Goal: Information Seeking & Learning: Compare options

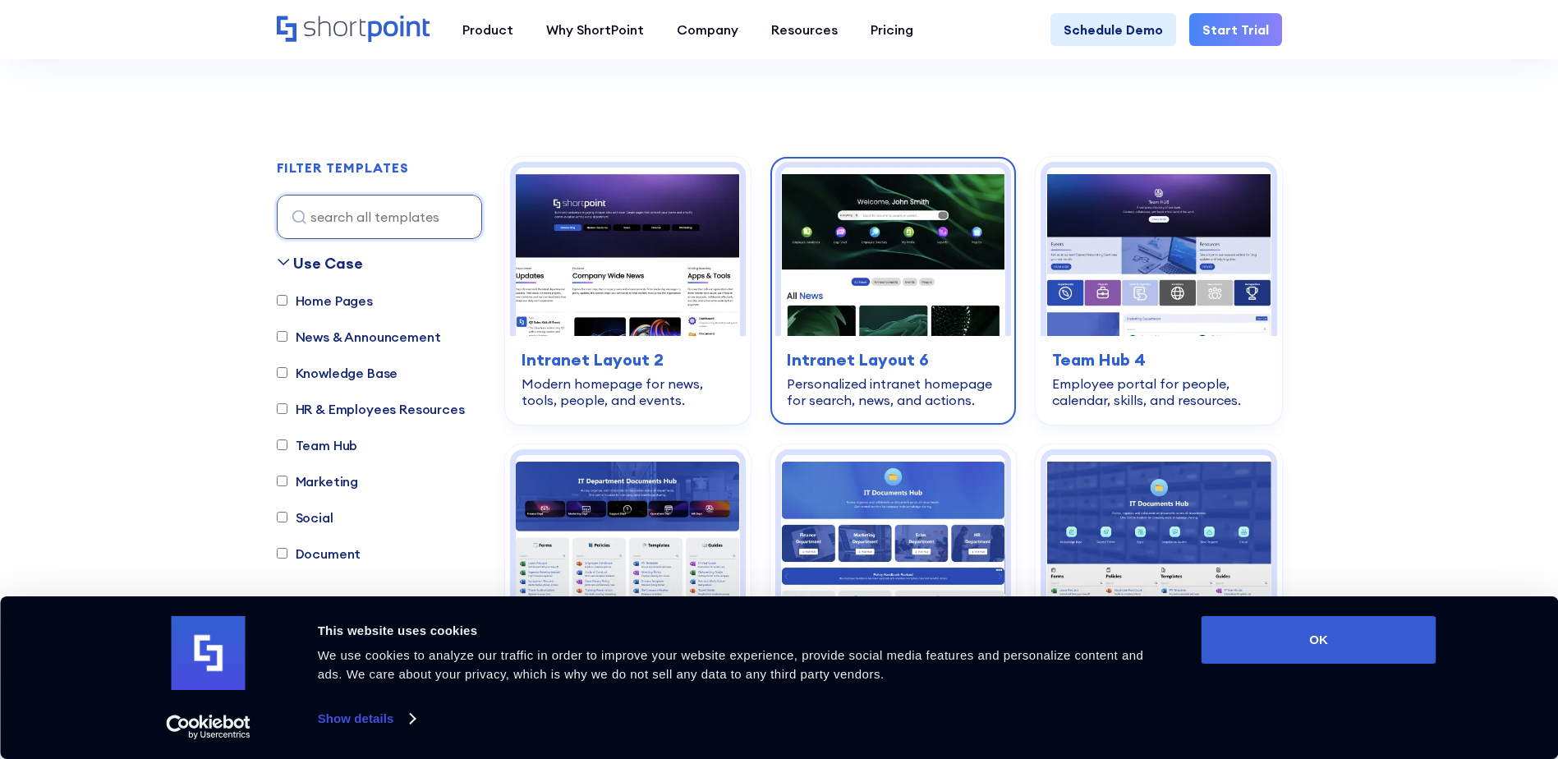
scroll to position [493, 0]
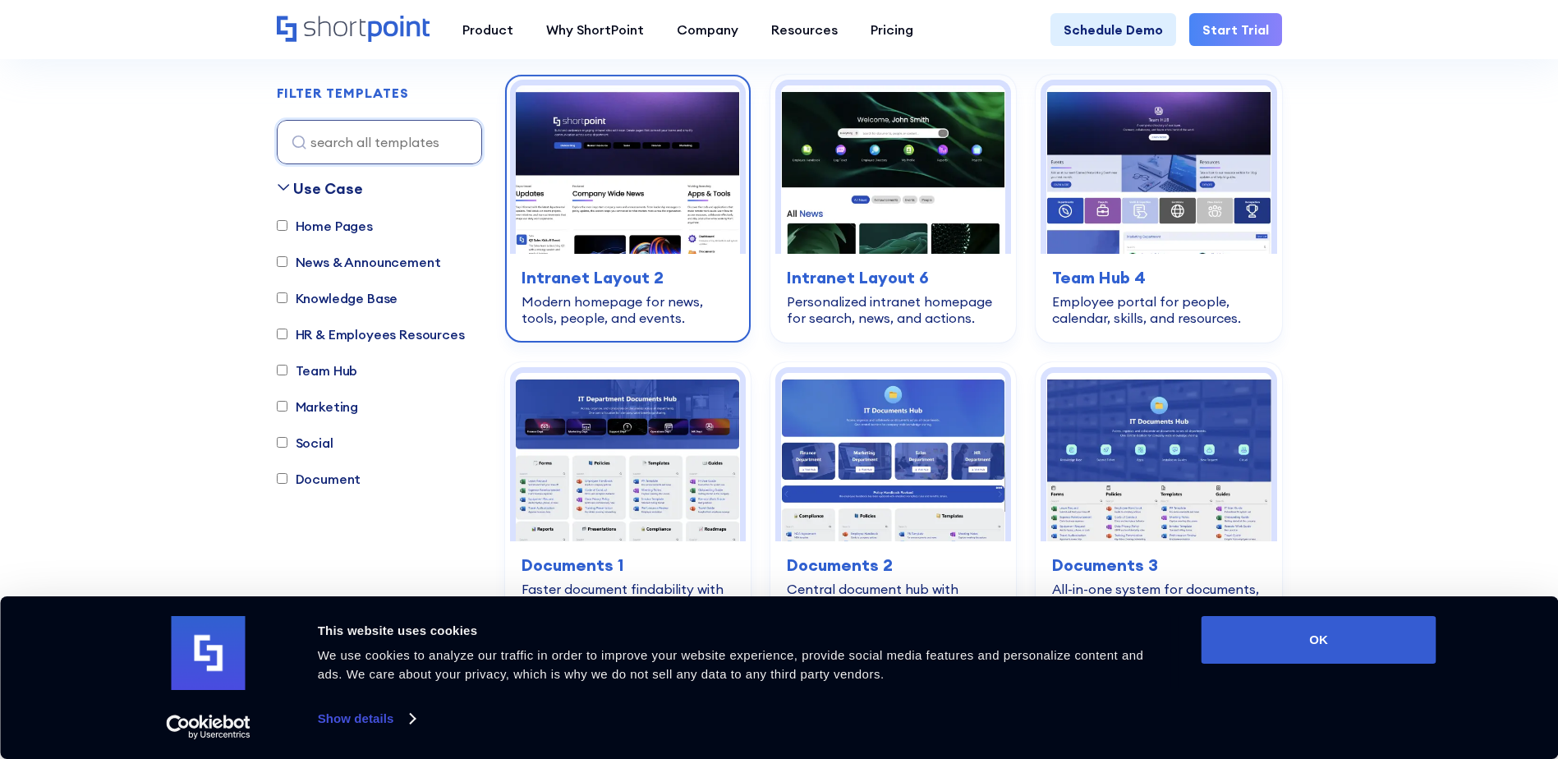
click at [639, 290] on div "home-pages Intranet Layout 2 Modern homepage for news, tools, people, and event…" at bounding box center [628, 296] width 236 height 84
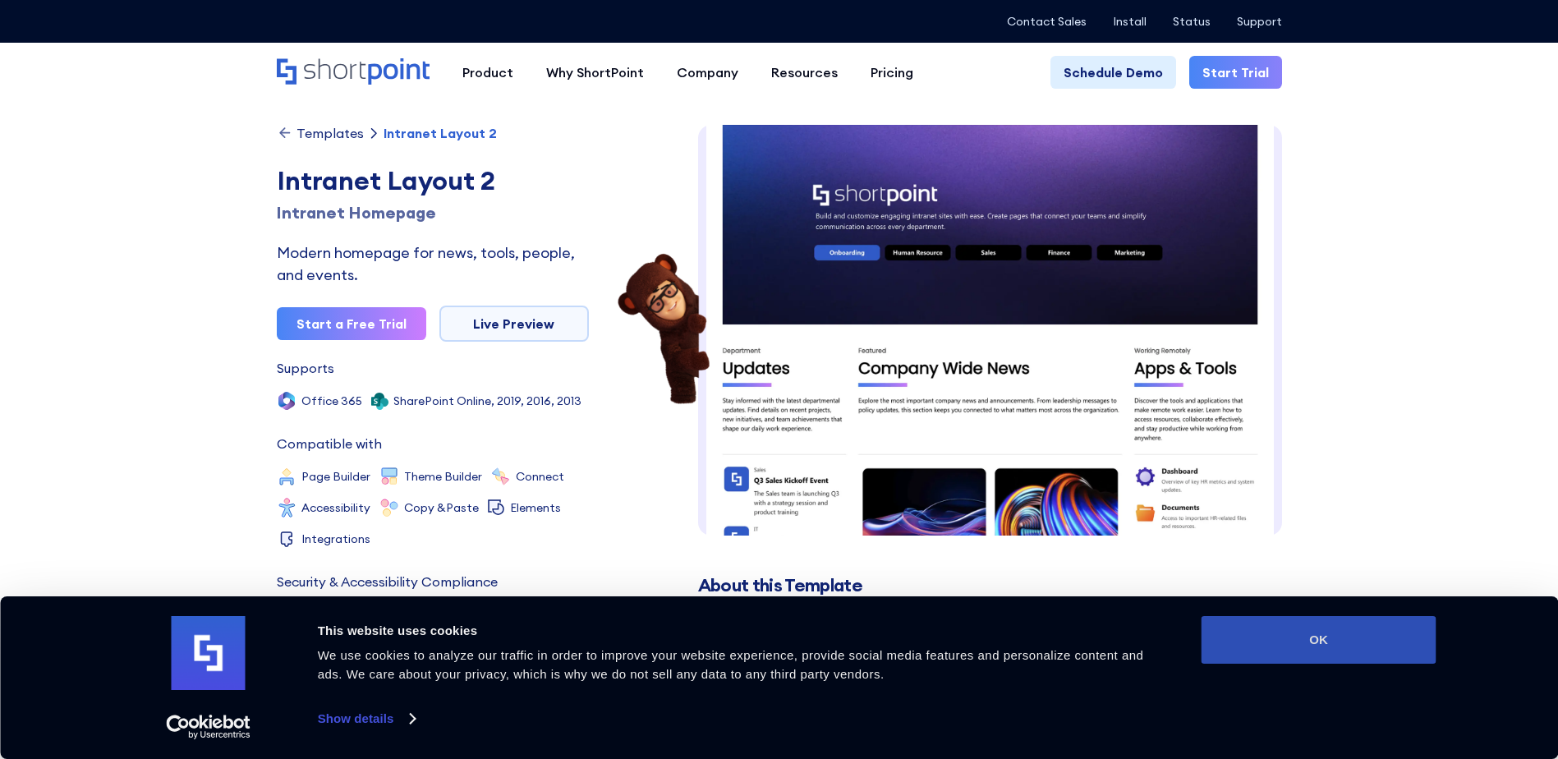
click at [1314, 632] on button "OK" at bounding box center [1319, 640] width 235 height 48
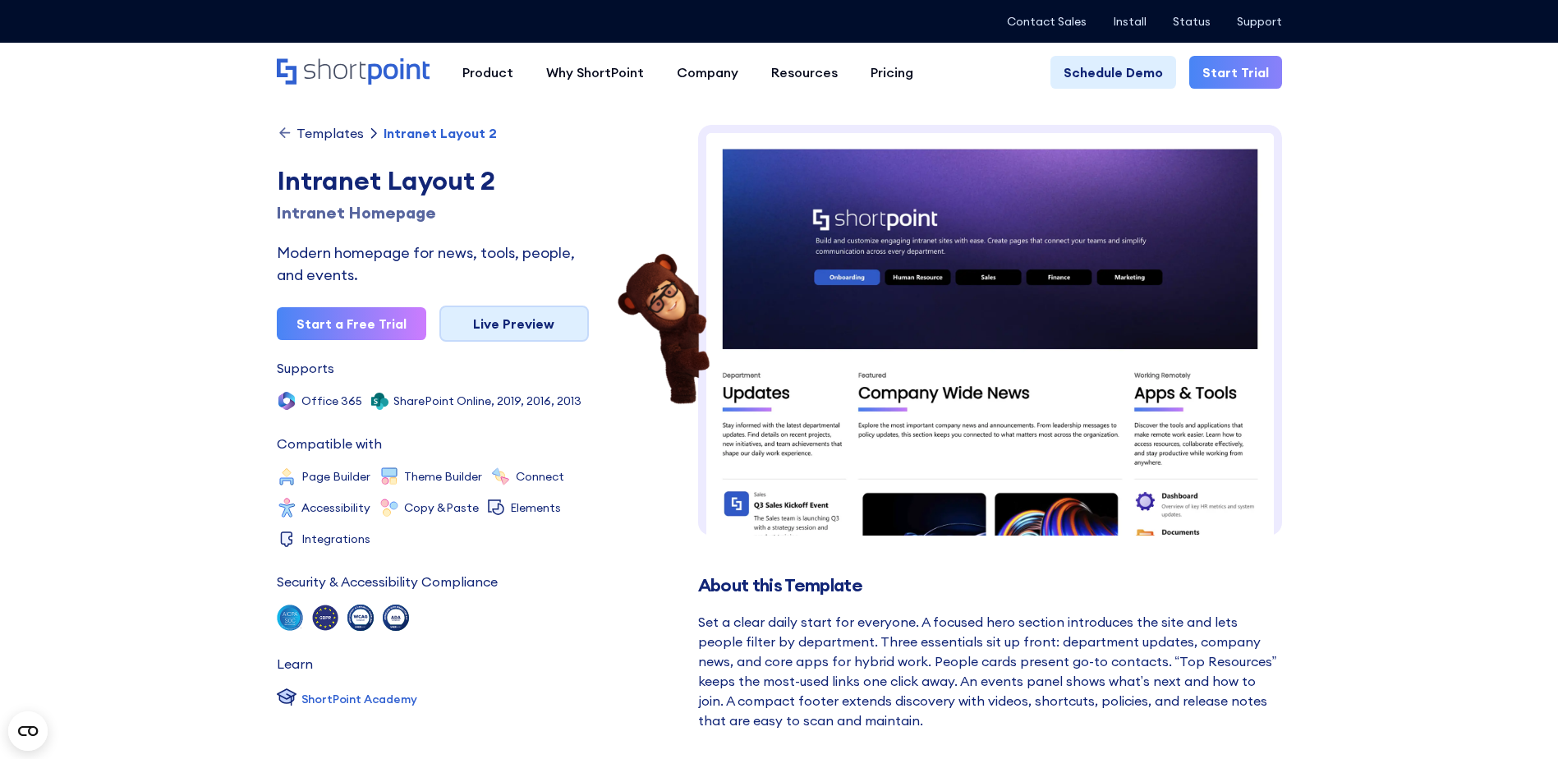
click at [563, 318] on link "Live Preview" at bounding box center [514, 324] width 150 height 36
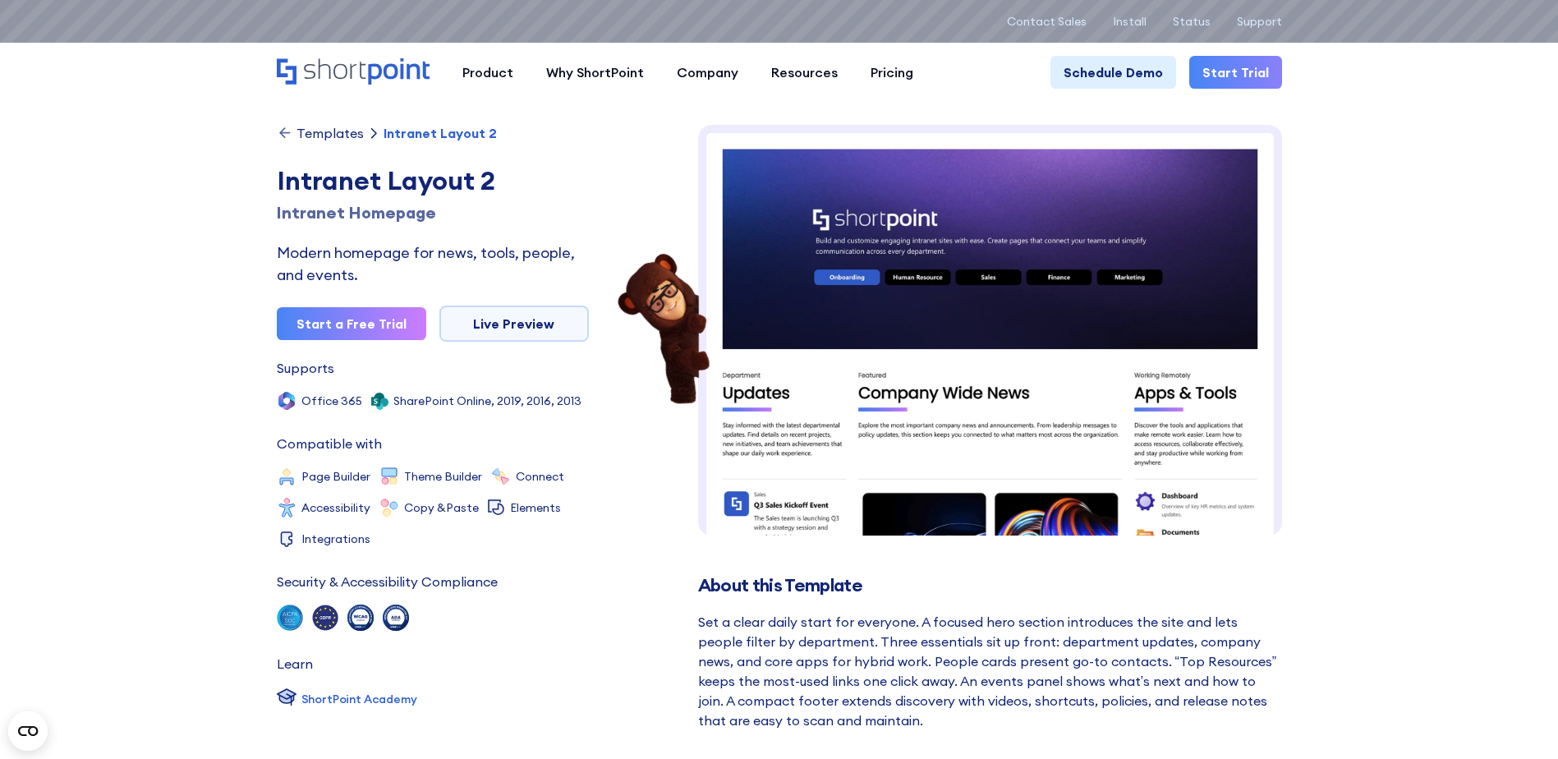
click at [329, 131] on div "Templates" at bounding box center [330, 133] width 67 height 13
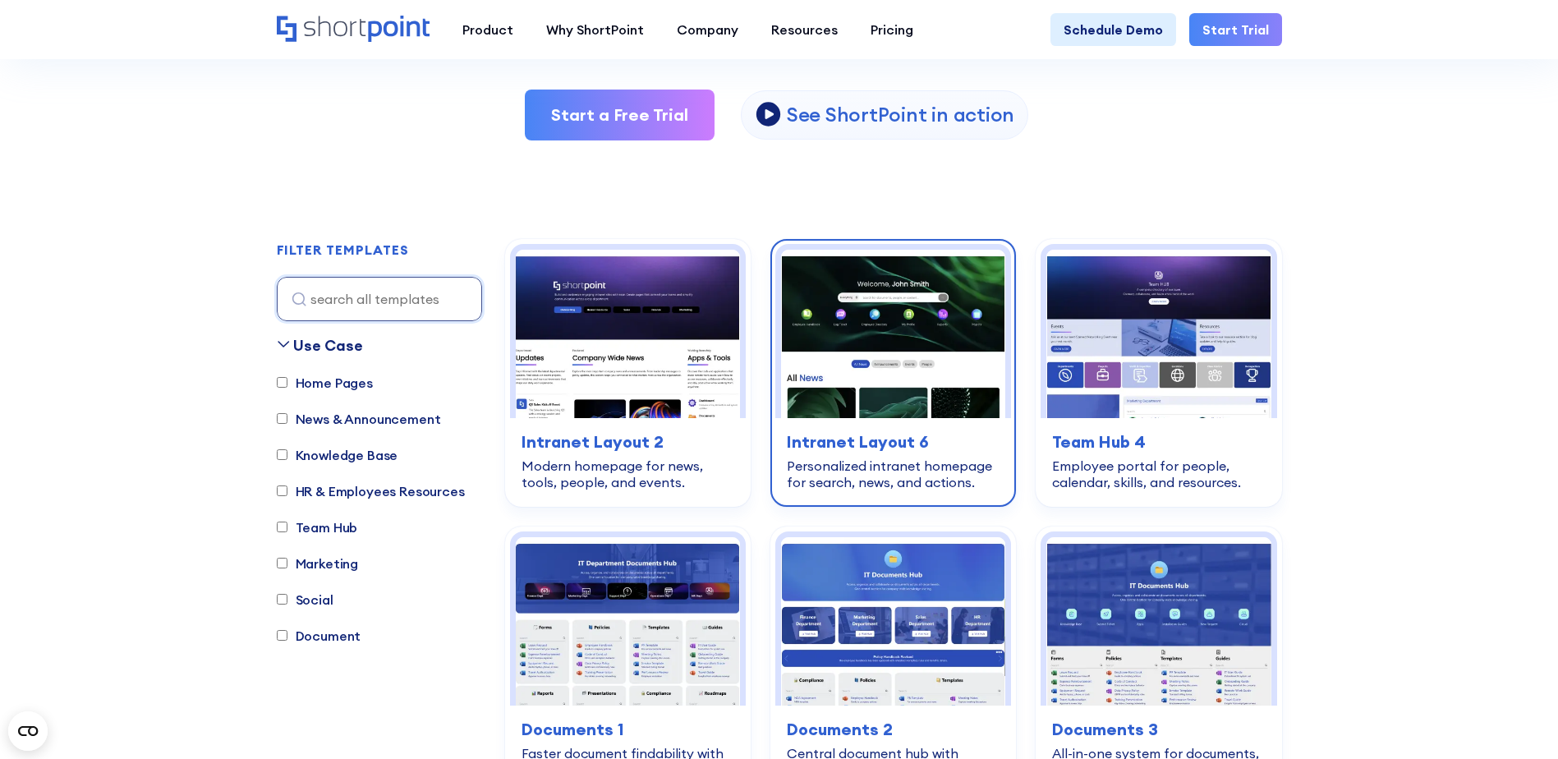
scroll to position [411, 0]
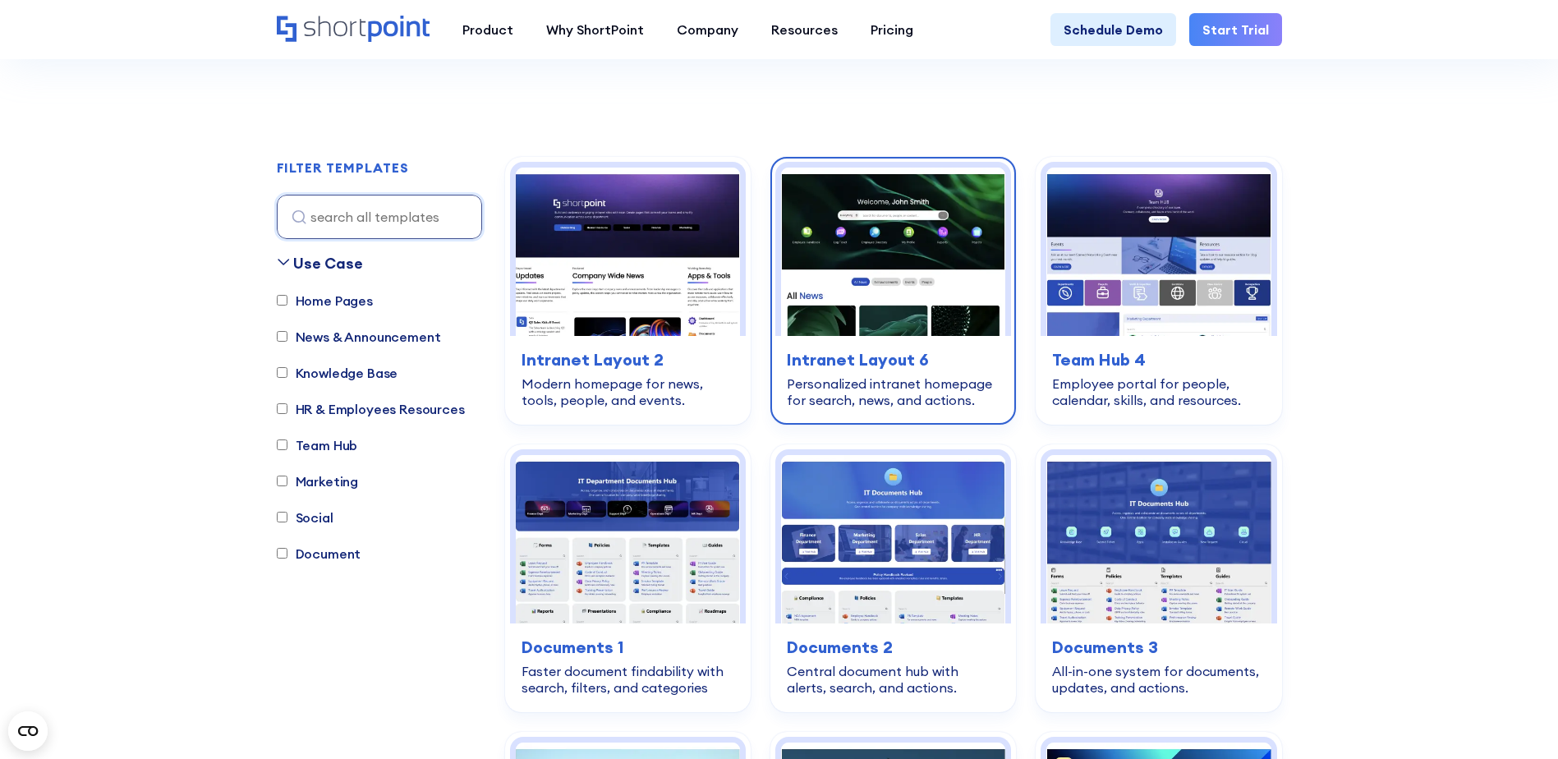
click at [904, 369] on h3 "Intranet Layout 6" at bounding box center [893, 359] width 213 height 25
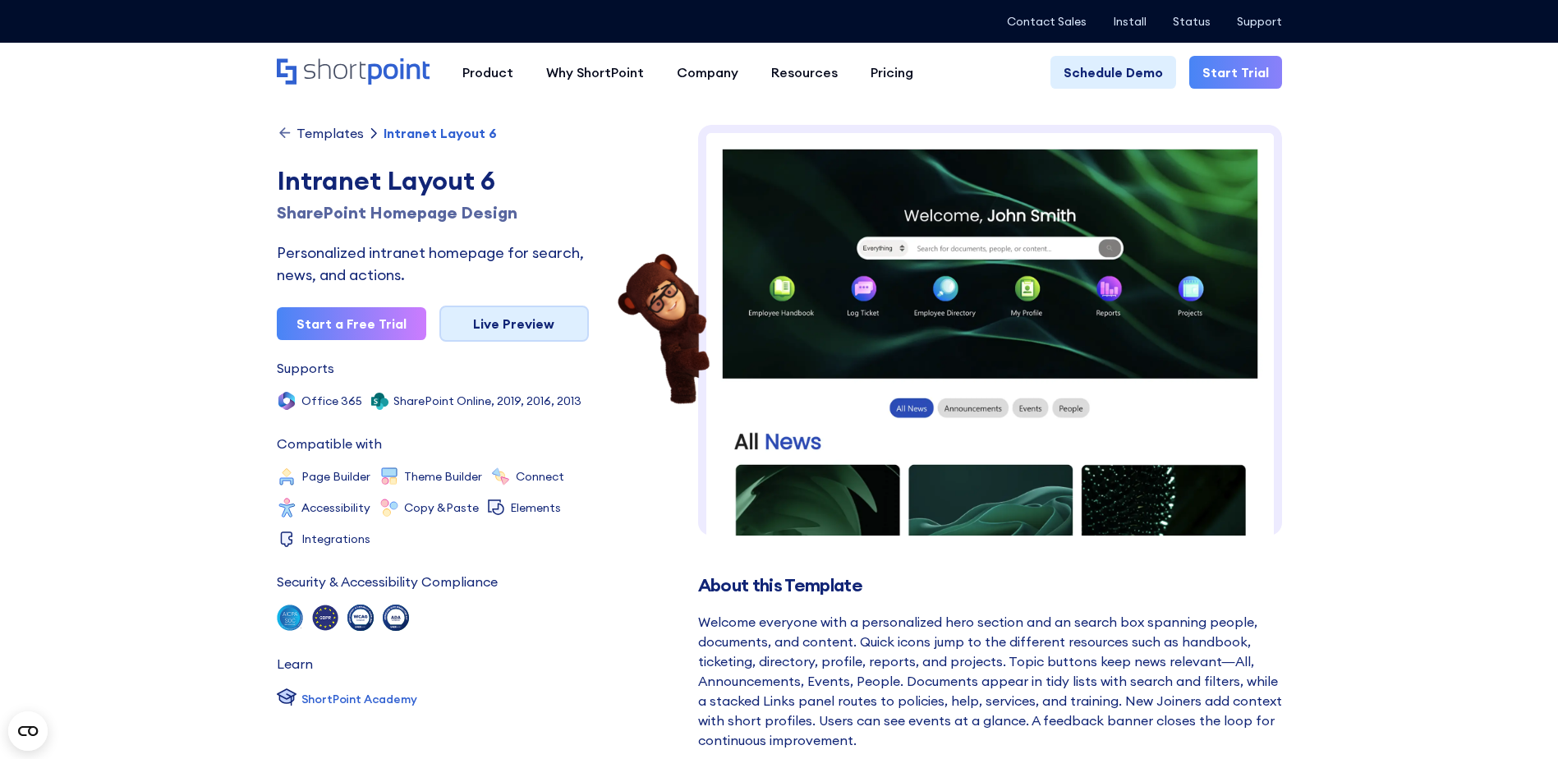
click at [520, 323] on link "Live Preview" at bounding box center [514, 324] width 150 height 36
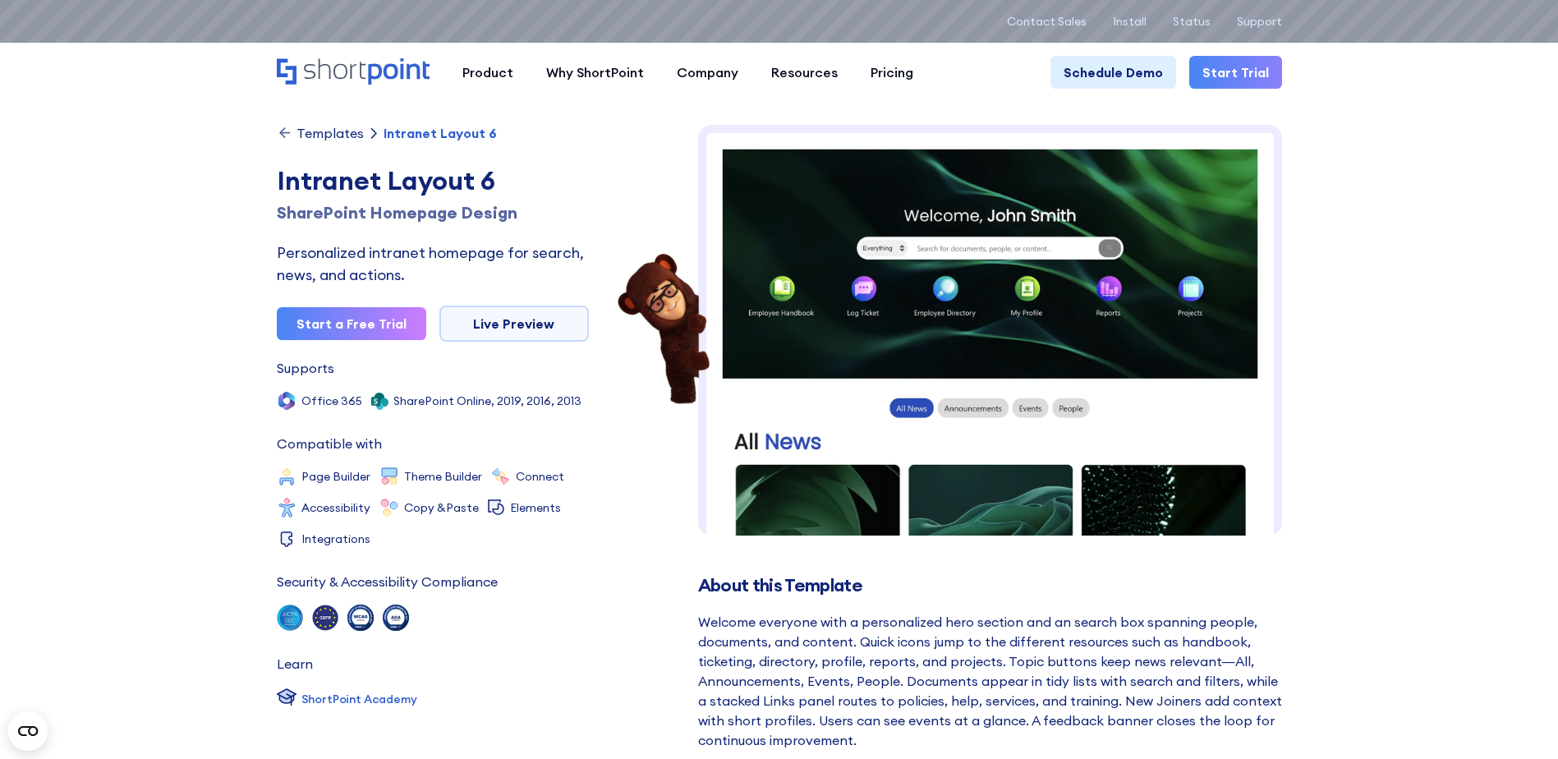
click at [283, 133] on icon at bounding box center [284, 132] width 11 height 11
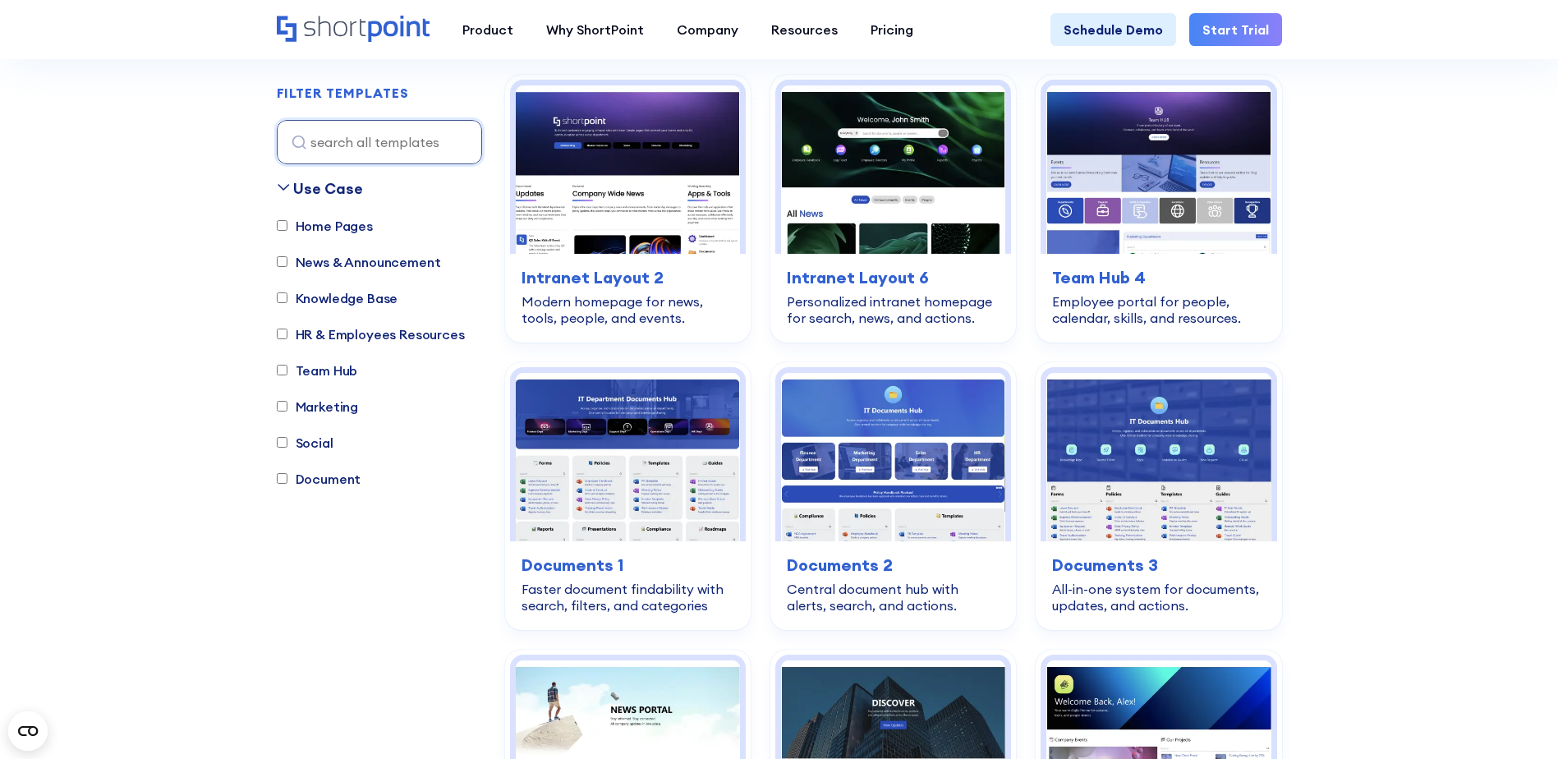
scroll to position [575, 0]
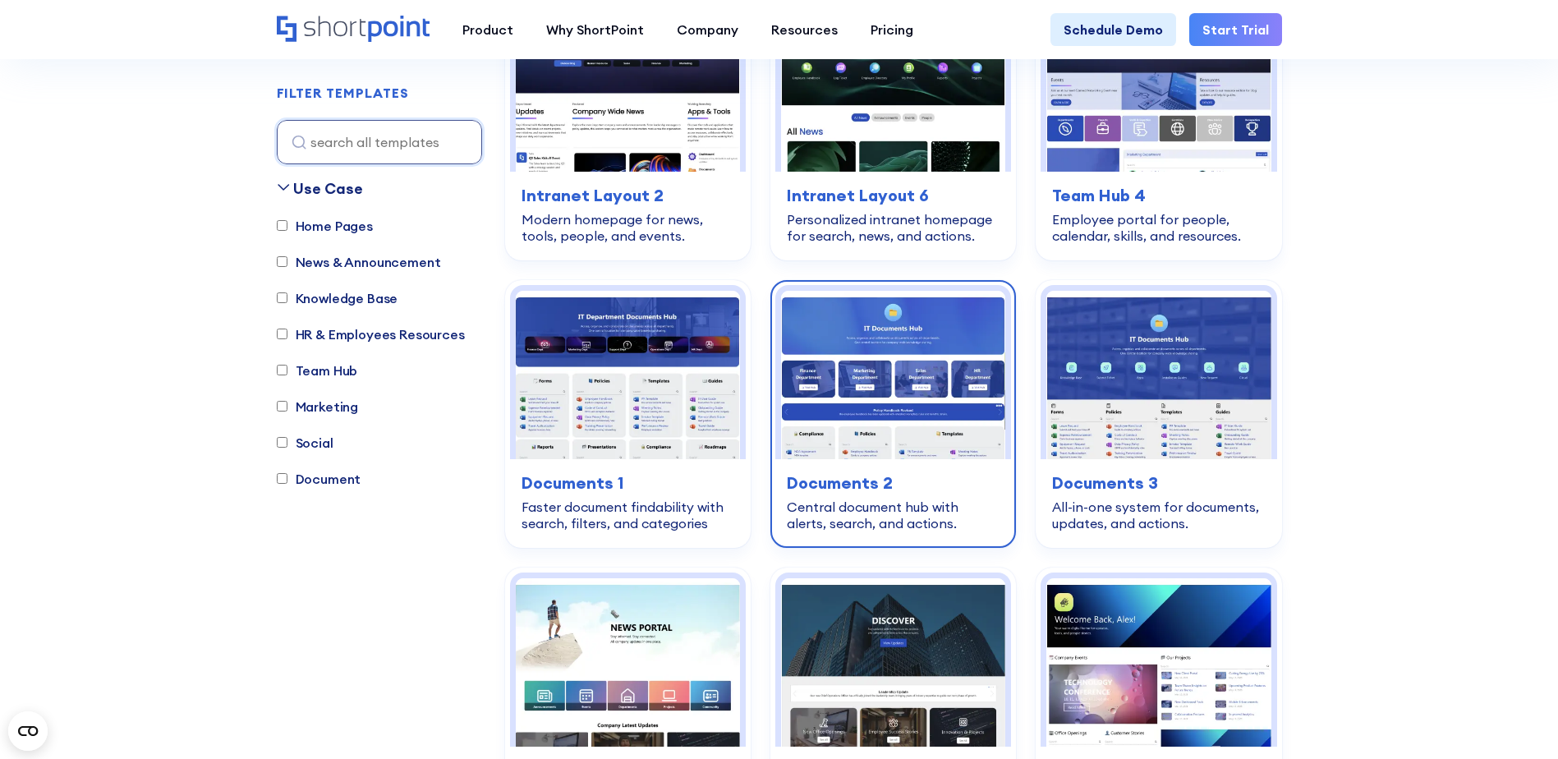
click at [898, 466] on div "document Documents 2 Central document hub with alerts, search, and actions." at bounding box center [893, 501] width 236 height 84
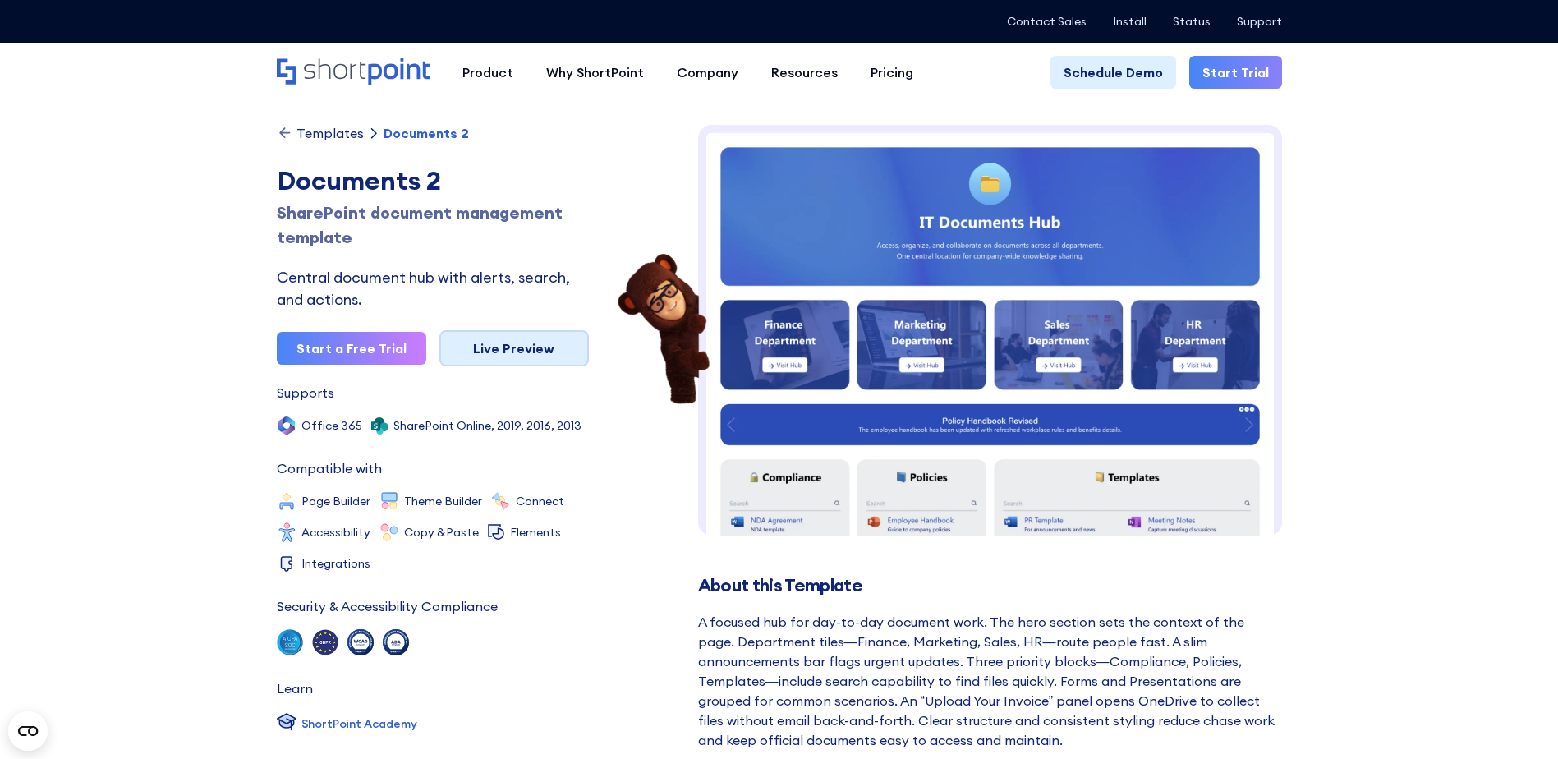
click at [531, 356] on link "Live Preview" at bounding box center [514, 348] width 150 height 36
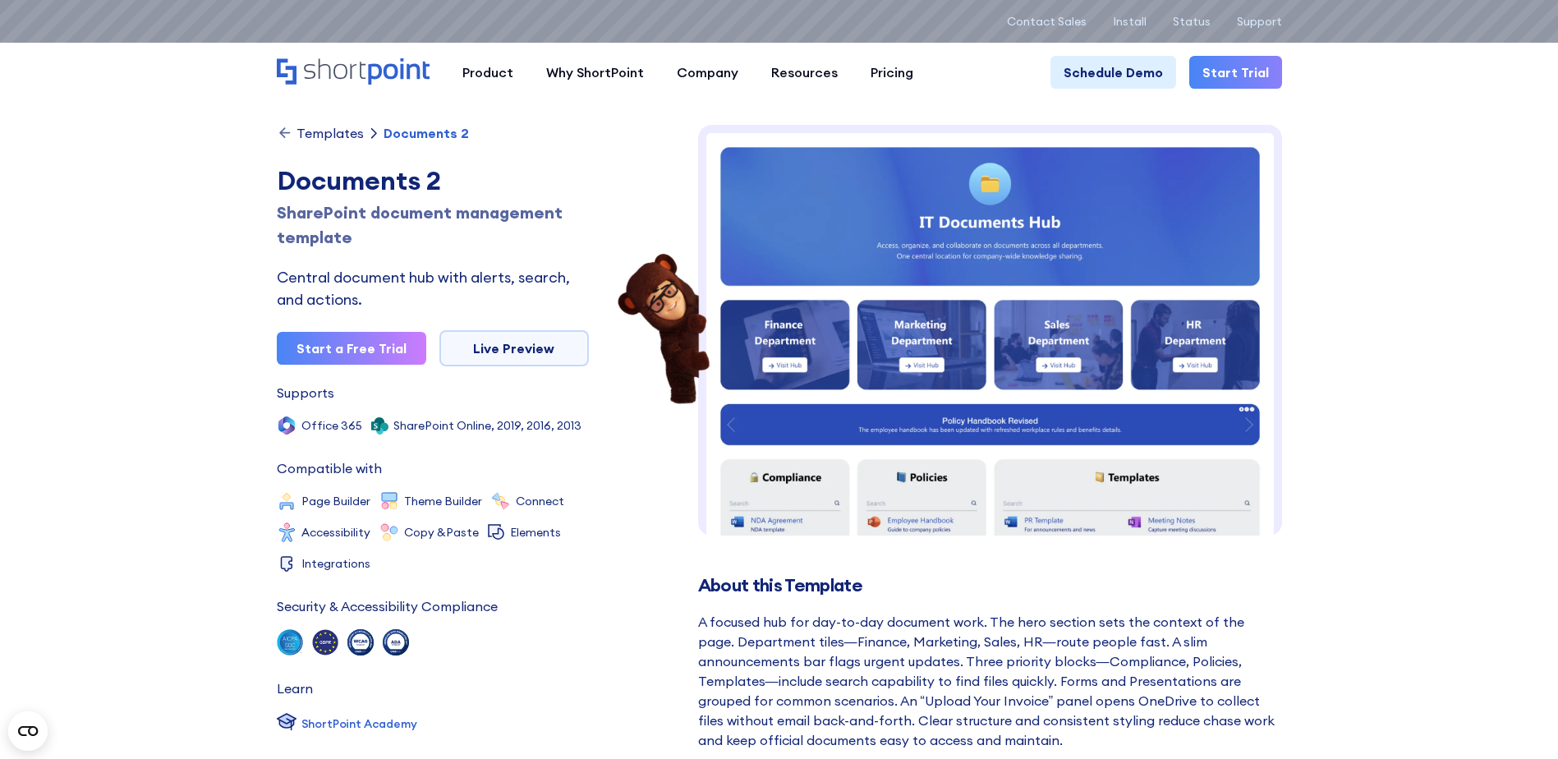
click at [288, 125] on icon at bounding box center [285, 133] width 16 height 16
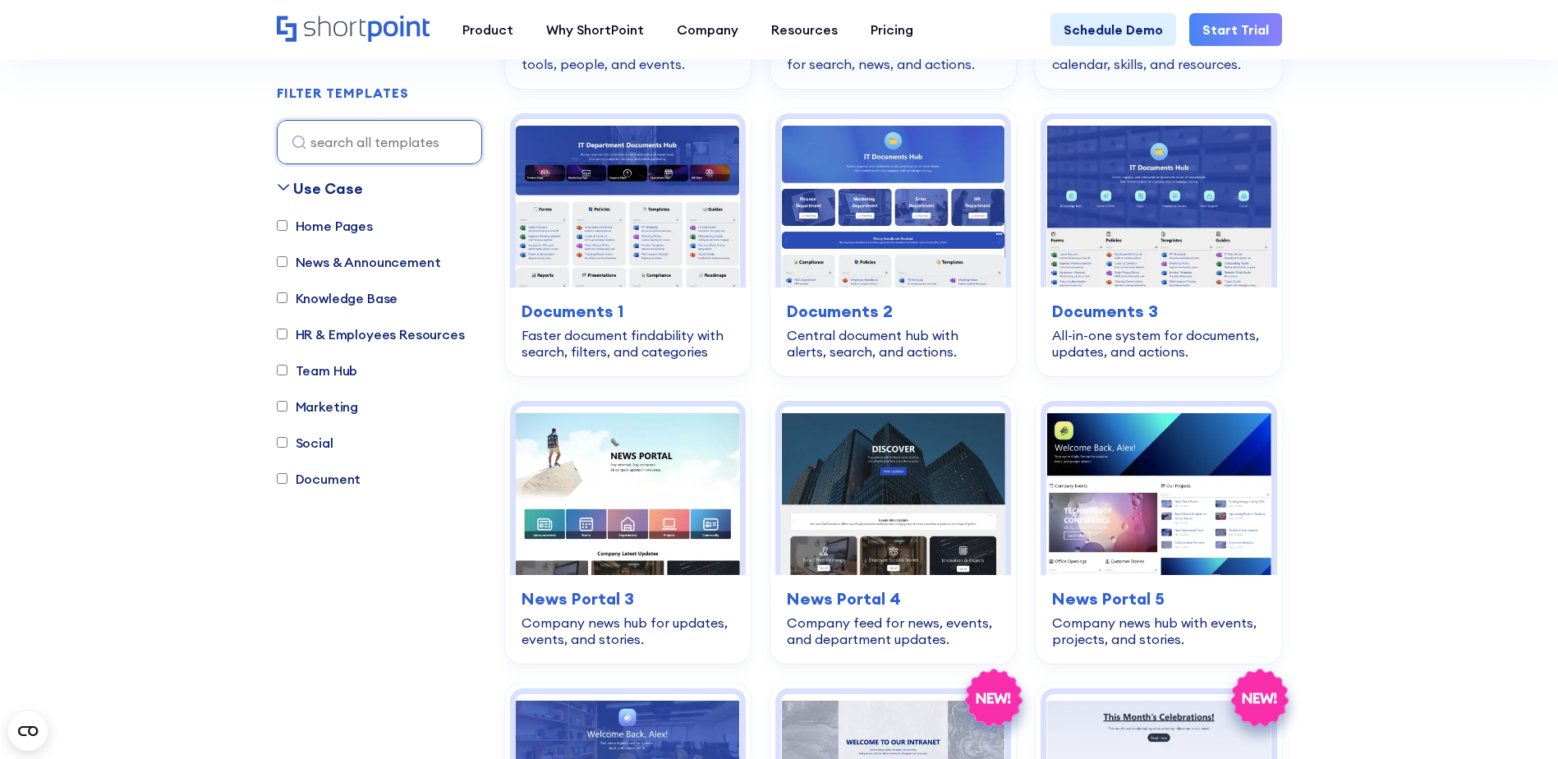
scroll to position [575, 0]
